Goal: Navigation & Orientation: Find specific page/section

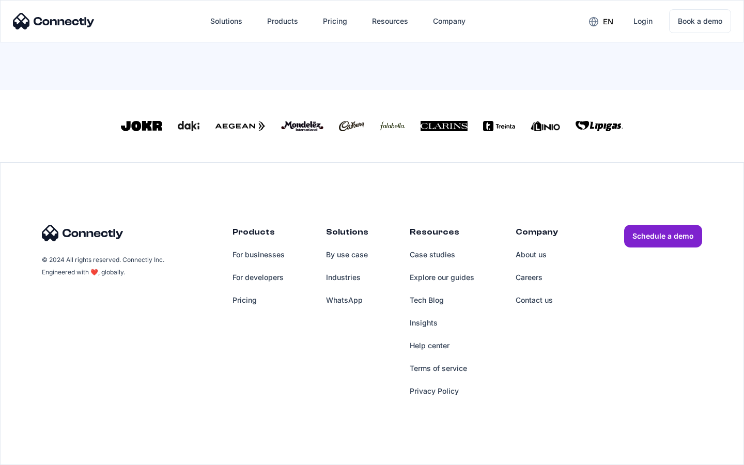
scroll to position [444, 0]
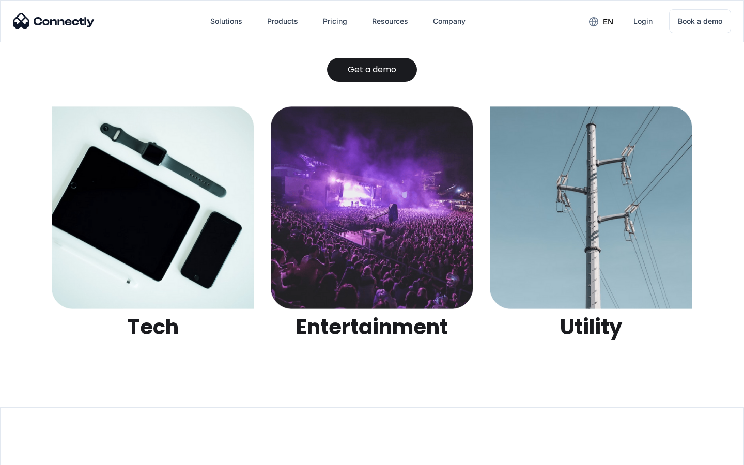
scroll to position [3260, 0]
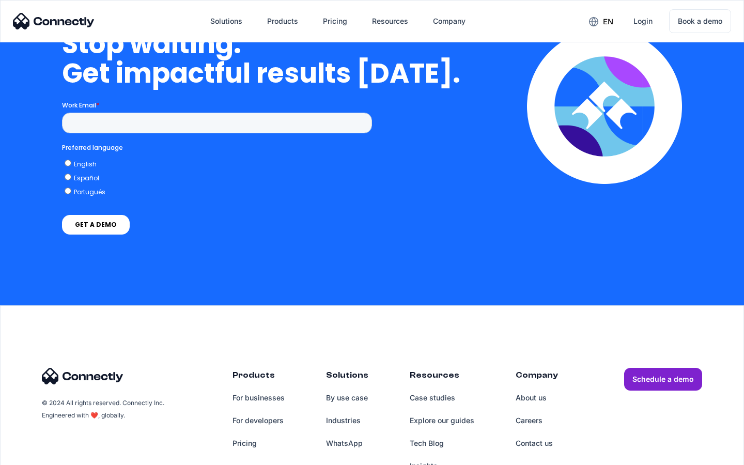
scroll to position [4250, 0]
